Goal: Transaction & Acquisition: Purchase product/service

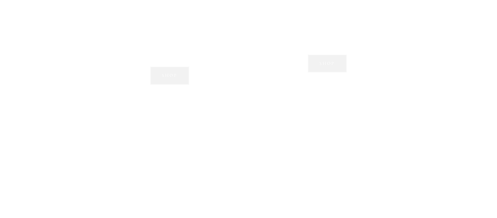
scroll to position [578, 0]
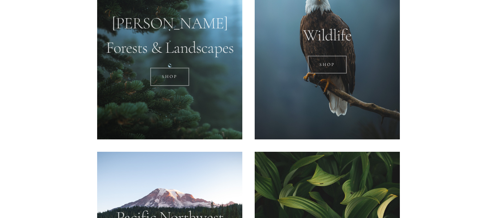
click at [180, 53] on div at bounding box center [169, 49] width 145 height 182
click at [170, 56] on div at bounding box center [169, 49] width 145 height 182
click at [173, 75] on link "SHOP" at bounding box center [169, 77] width 39 height 18
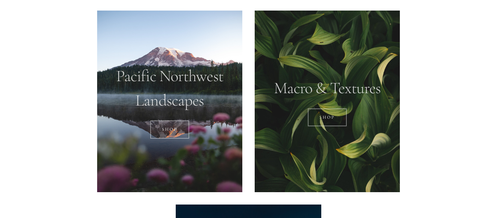
scroll to position [729, 0]
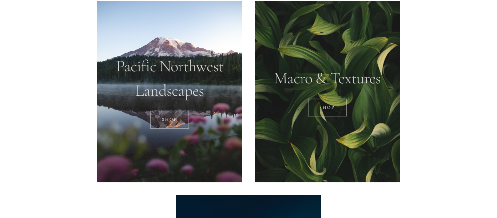
click at [160, 83] on div at bounding box center [169, 92] width 145 height 182
click at [169, 120] on link "SHOP" at bounding box center [169, 120] width 39 height 18
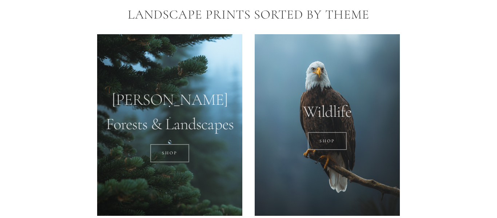
scroll to position [501, 0]
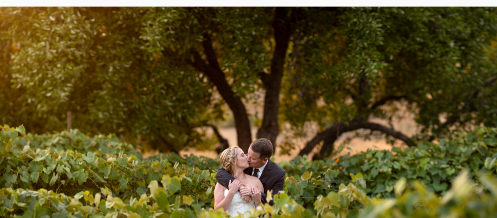
scroll to position [19, 0]
